Goal: Information Seeking & Learning: Learn about a topic

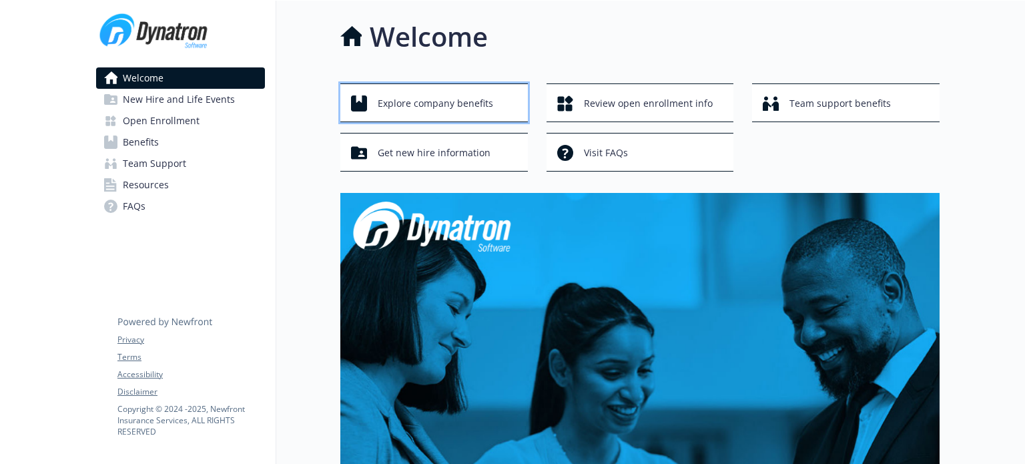
click at [425, 99] on span "Explore company benefits" at bounding box center [435, 103] width 115 height 25
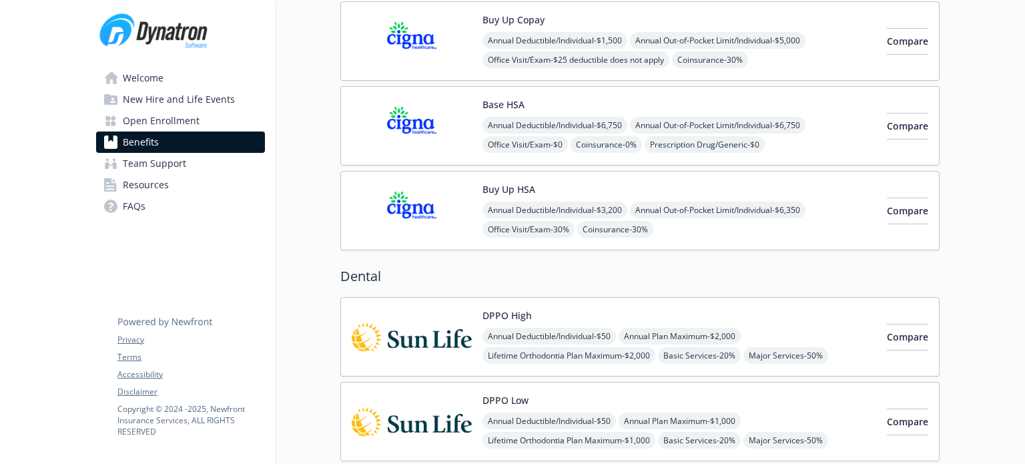
scroll to position [235, 0]
